Goal: Find specific page/section: Find specific page/section

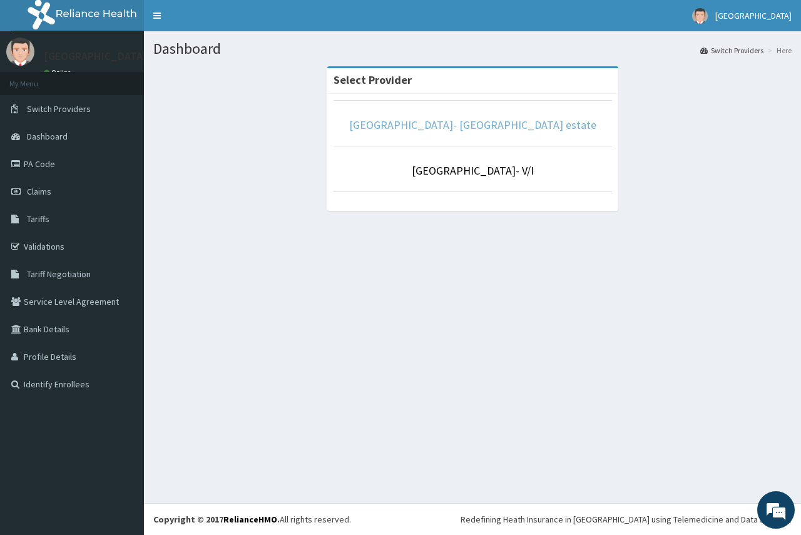
click at [431, 131] on link "[GEOGRAPHIC_DATA]- [GEOGRAPHIC_DATA] estate" at bounding box center [472, 125] width 247 height 14
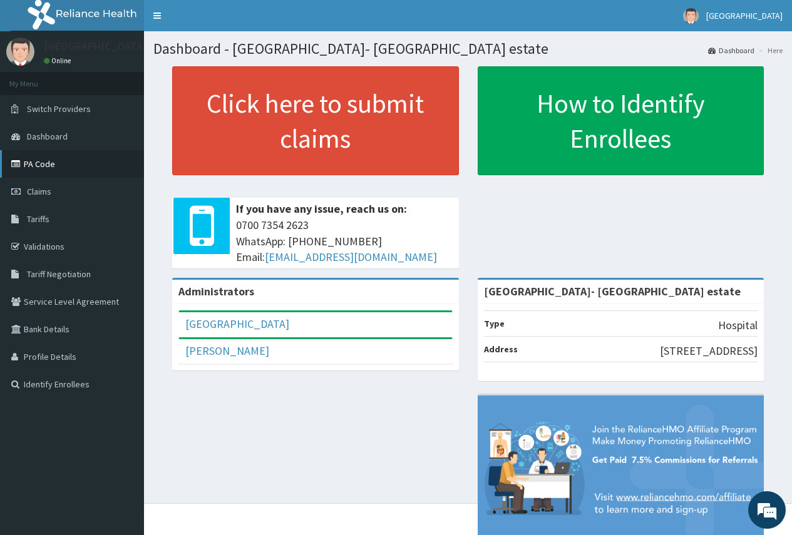
click at [49, 165] on link "PA Code" at bounding box center [72, 164] width 144 height 28
